Goal: Find specific page/section: Find specific page/section

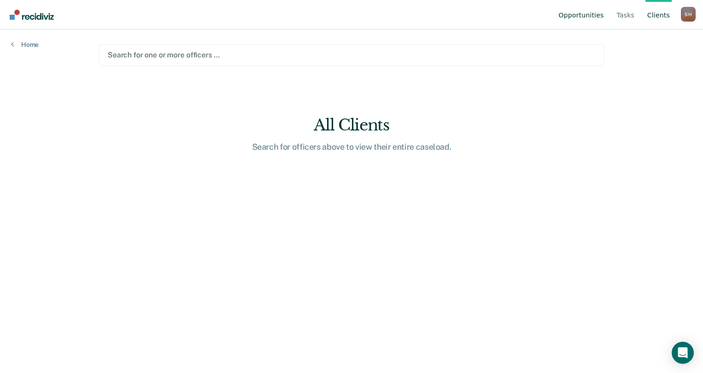
click at [586, 15] on link "Opportunities" at bounding box center [580, 14] width 49 height 29
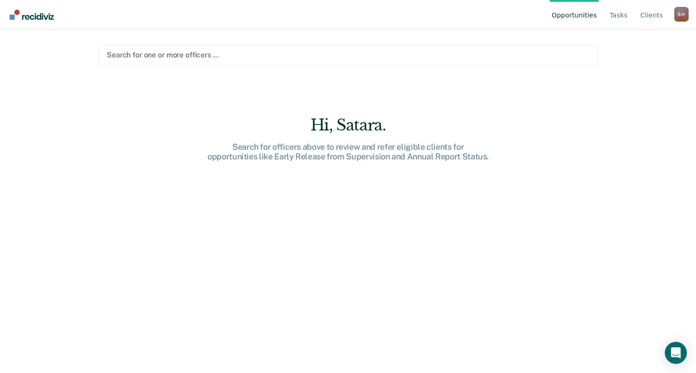
click at [586, 15] on link "Opportunities" at bounding box center [574, 14] width 49 height 29
click at [586, 17] on link "Opportunities" at bounding box center [574, 14] width 49 height 29
click at [241, 58] on div at bounding box center [348, 55] width 482 height 11
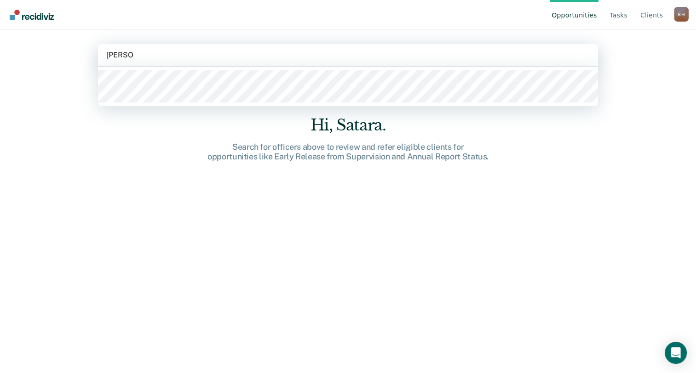
type input "[PERSON_NAME]"
